Goal: Task Accomplishment & Management: Complete application form

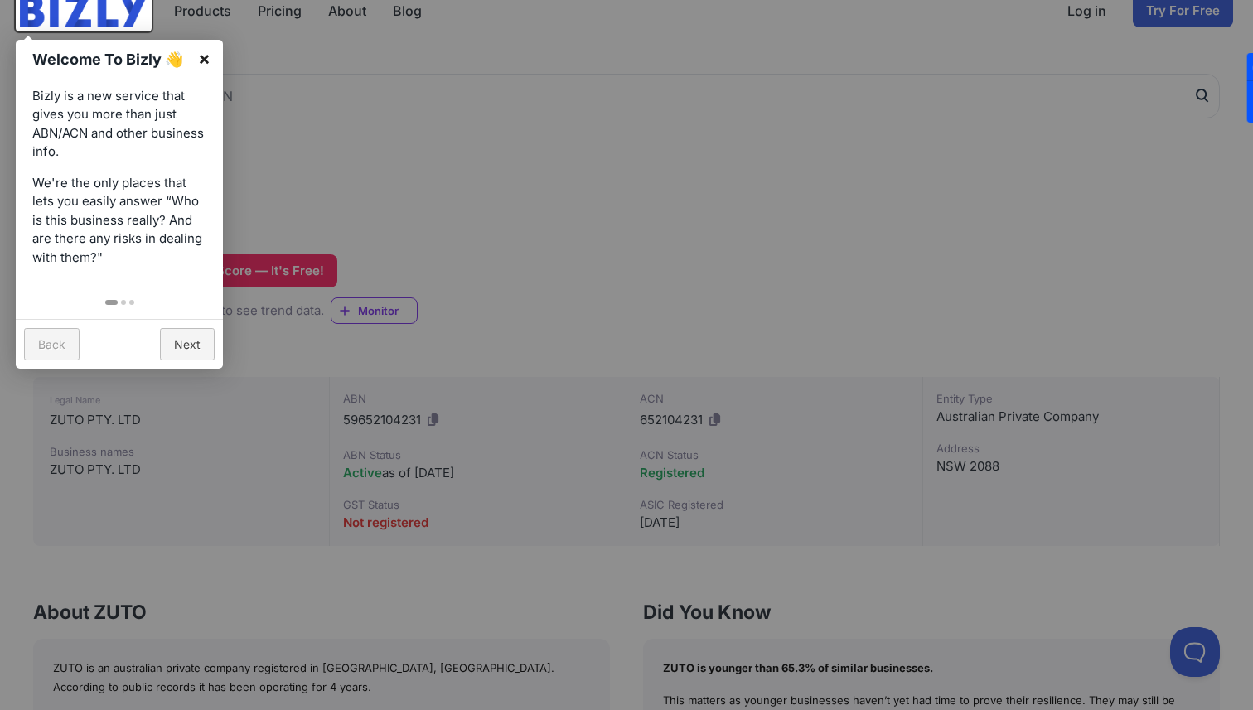
click at [206, 61] on link "×" at bounding box center [204, 58] width 37 height 37
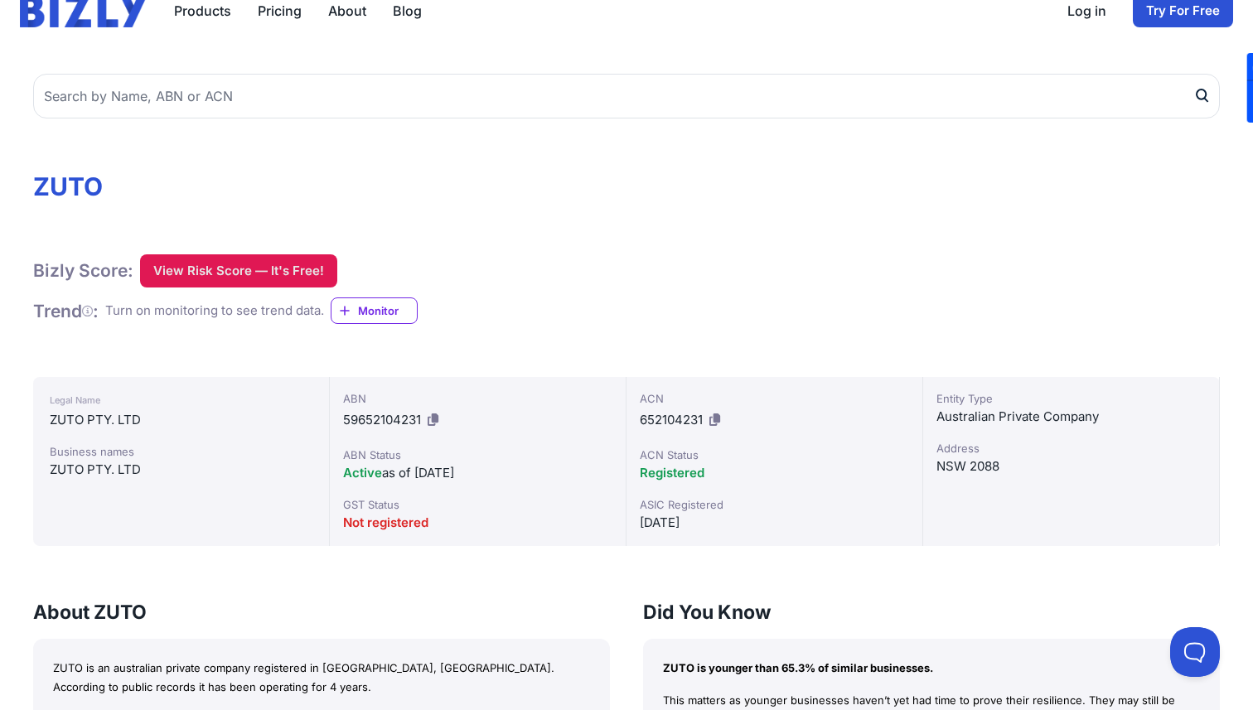
click at [238, 270] on button "View Risk Score — It's Free!" at bounding box center [238, 270] width 197 height 33
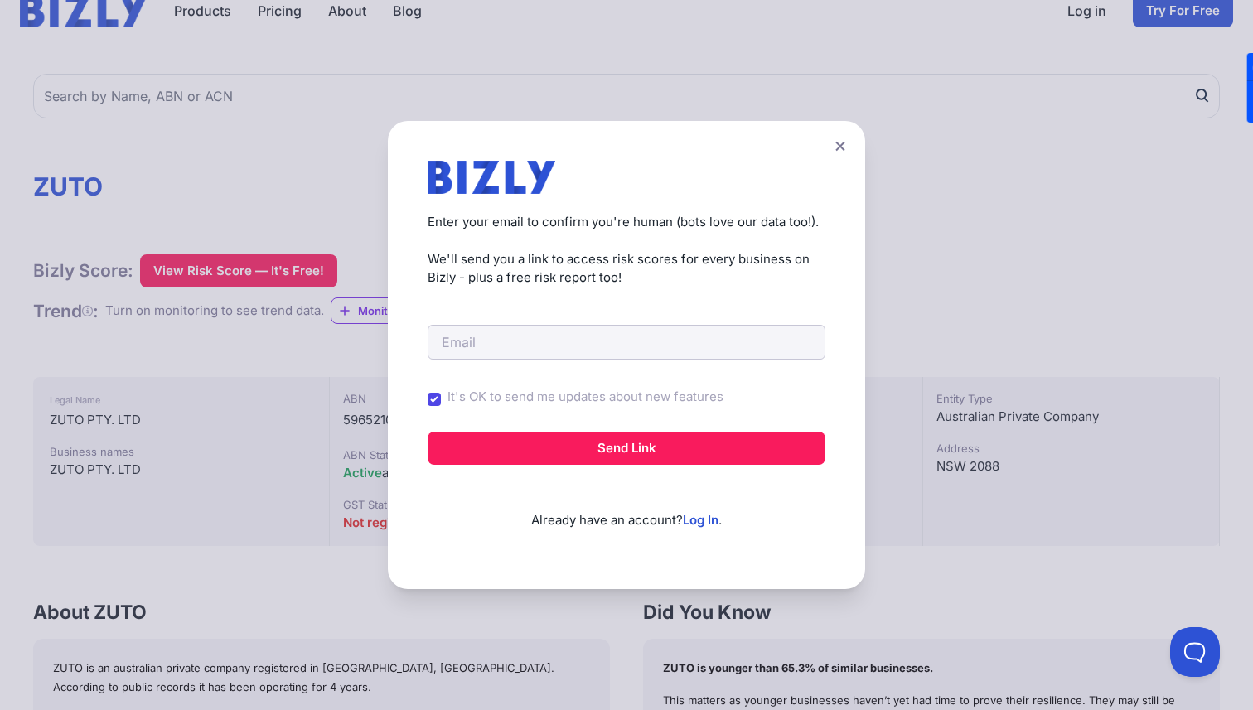
click at [488, 359] on form "It's OK to send me updates about new features Send Link" at bounding box center [627, 376] width 398 height 177
click at [532, 350] on input "email" at bounding box center [627, 342] width 398 height 35
type input "[PERSON_NAME][EMAIL_ADDRESS][DOMAIN_NAME]"
click at [437, 397] on input "It's OK to send me updates about new features" at bounding box center [434, 399] width 13 height 13
checkbox input "false"
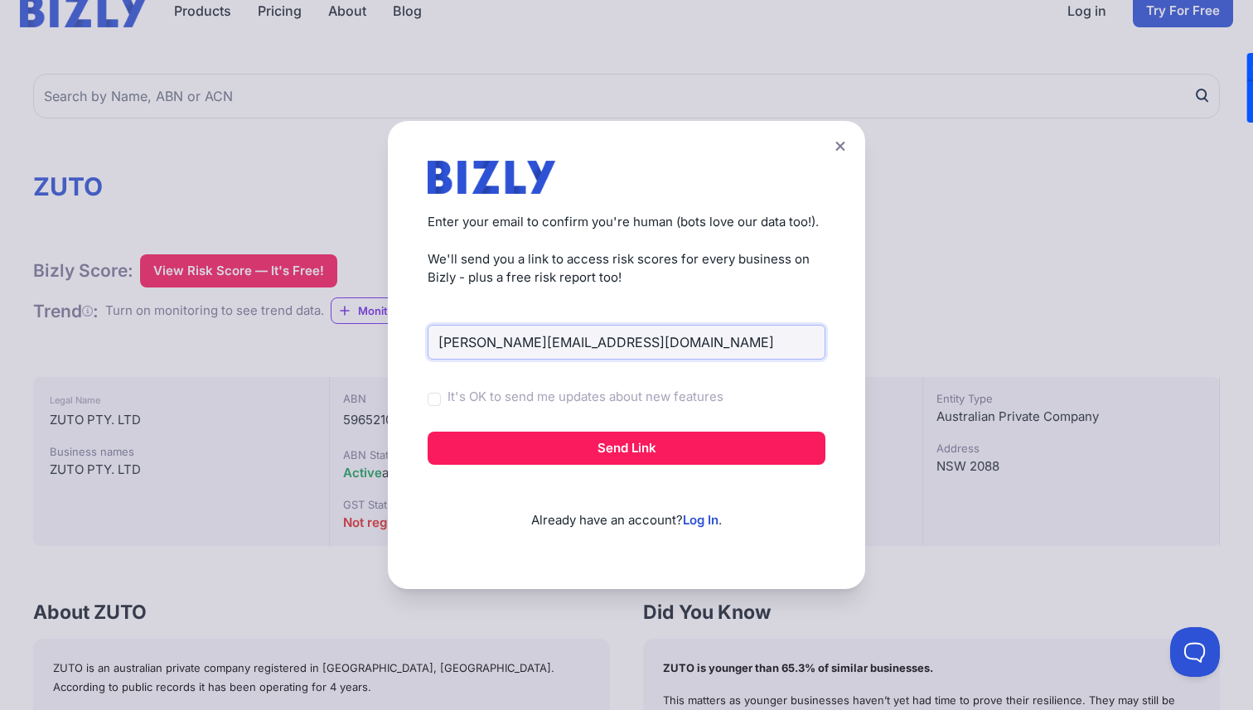
click at [561, 348] on input "[PERSON_NAME][EMAIL_ADDRESS][DOMAIN_NAME]" at bounding box center [627, 342] width 398 height 35
click at [838, 152] on button at bounding box center [840, 146] width 23 height 24
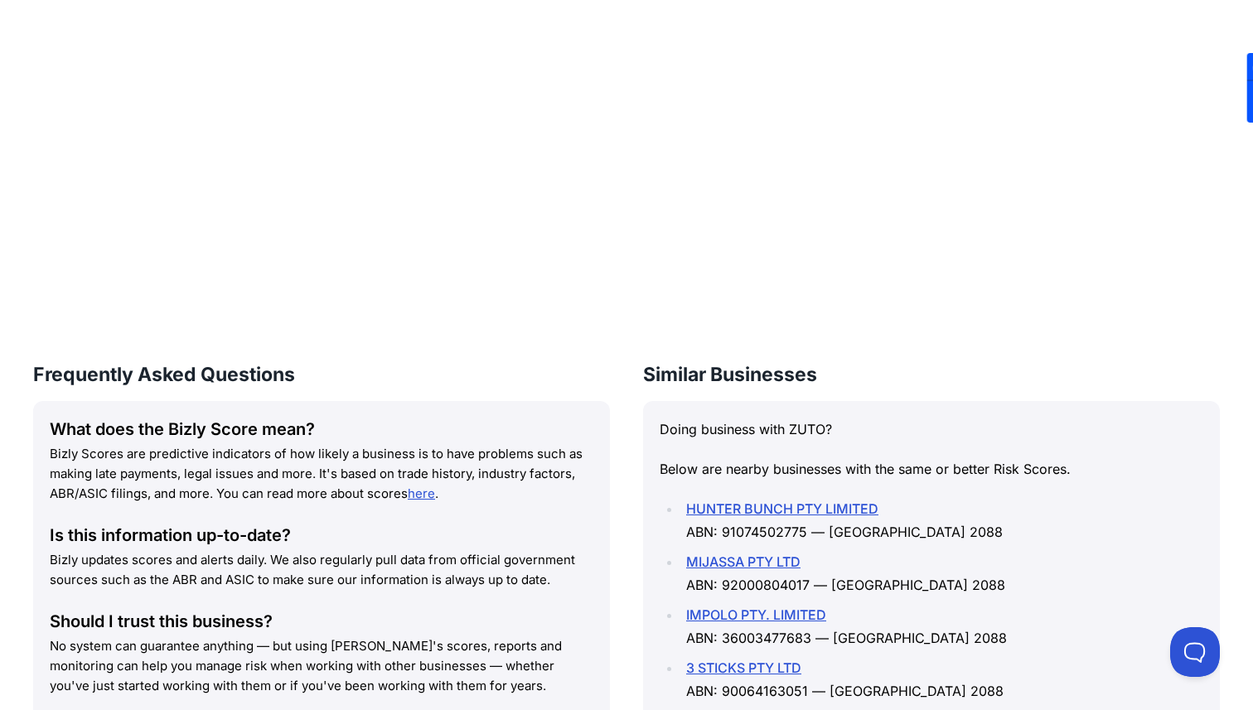
scroll to position [1442, 0]
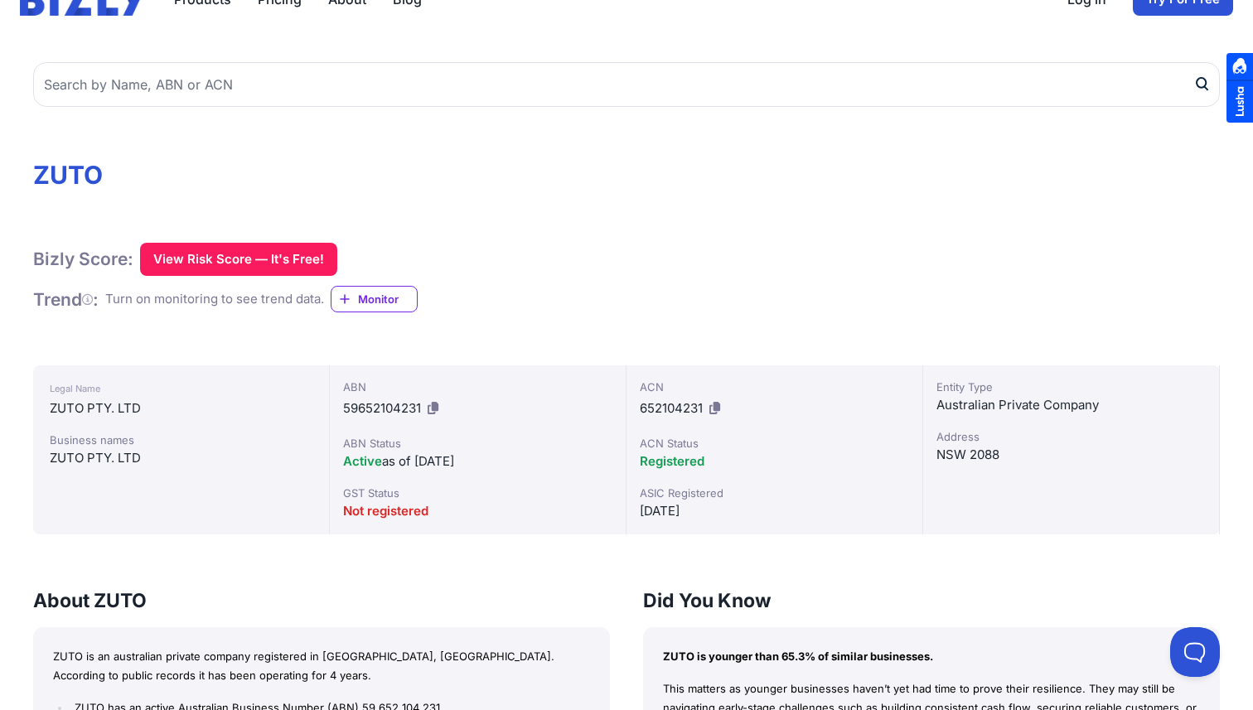
scroll to position [113, 0]
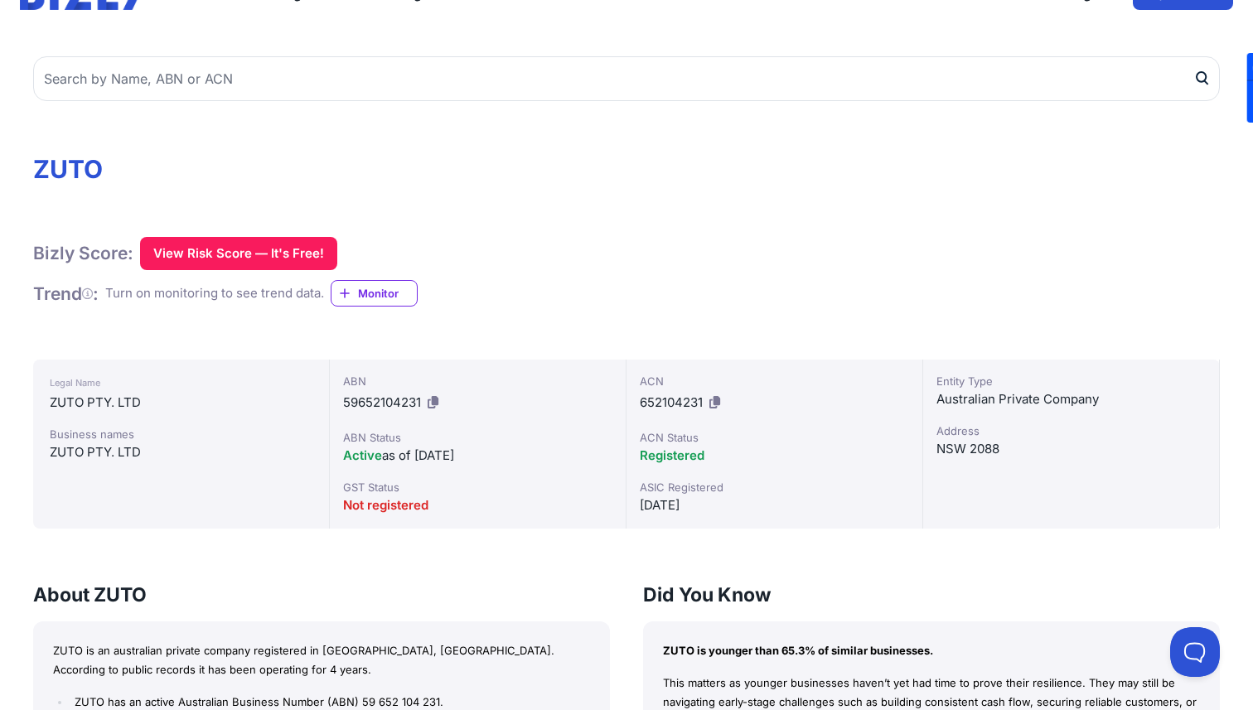
click at [722, 404] on button at bounding box center [714, 402] width 17 height 27
